Goal: Task Accomplishment & Management: Manage account settings

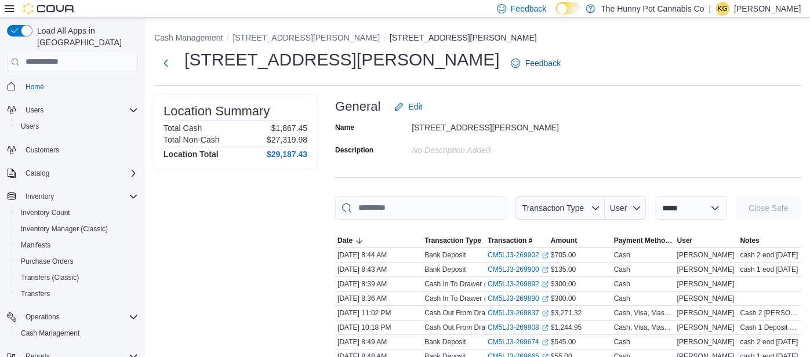
click at [768, 13] on p "Kelsey Gourdine" at bounding box center [767, 9] width 67 height 14
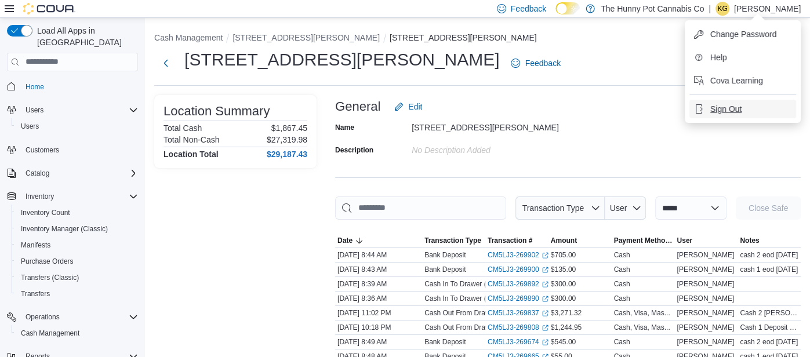
click at [743, 111] on button "Sign Out" at bounding box center [743, 109] width 107 height 19
